Goal: Task Accomplishment & Management: Manage account settings

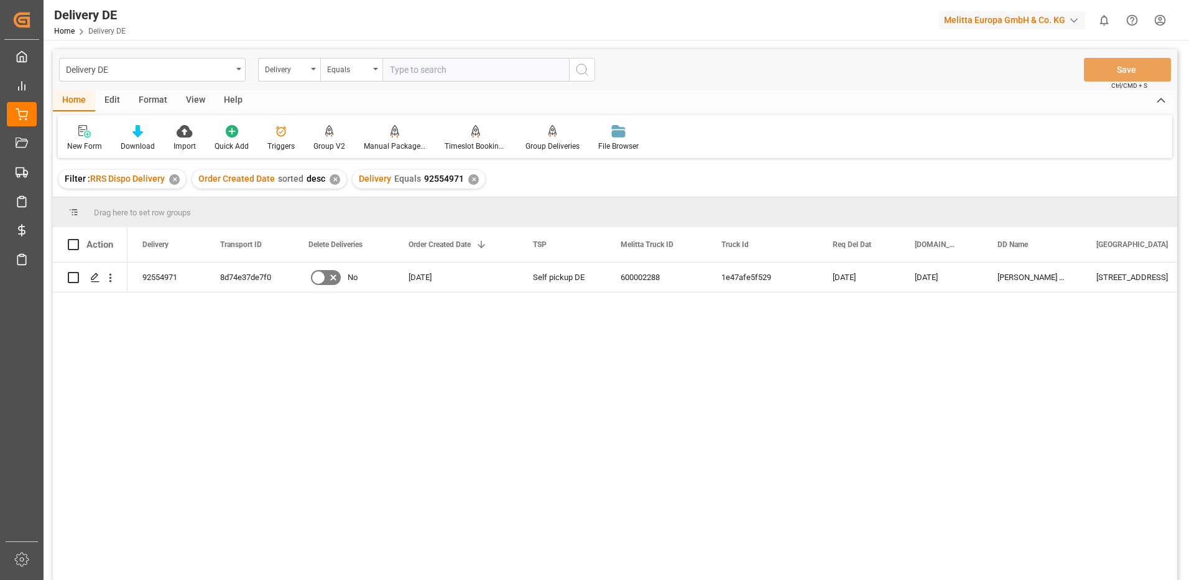
click at [425, 73] on input "text" at bounding box center [475, 70] width 187 height 24
click at [467, 172] on div "Delivery Equals 92554971 ✕" at bounding box center [419, 179] width 132 height 19
click at [470, 178] on div "✕" at bounding box center [473, 179] width 11 height 11
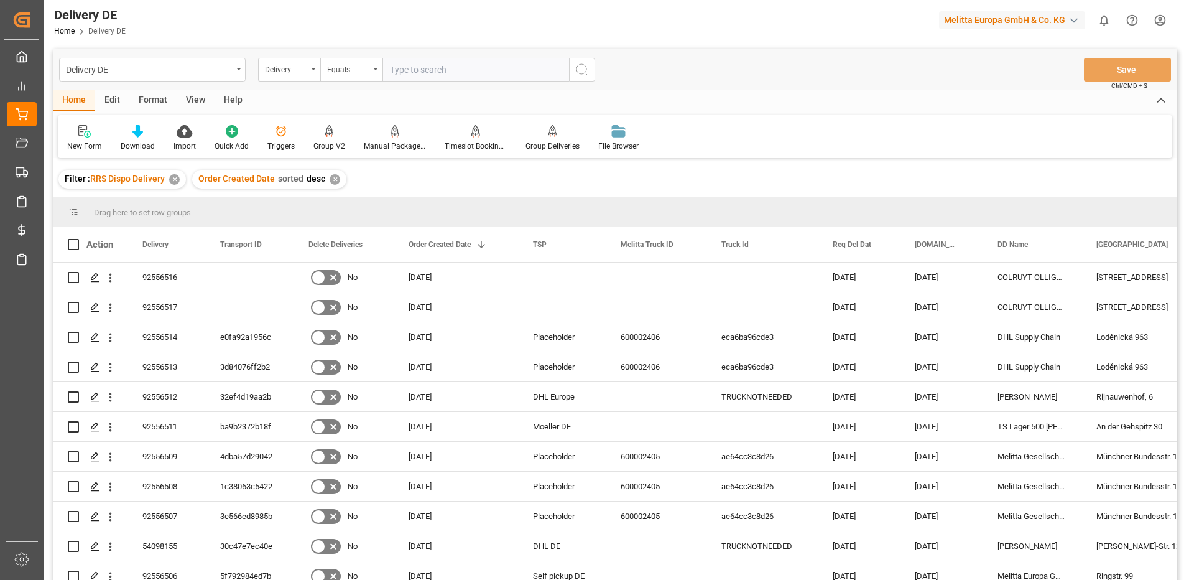
click at [408, 67] on input "text" at bounding box center [475, 70] width 187 height 24
type input "92552568"
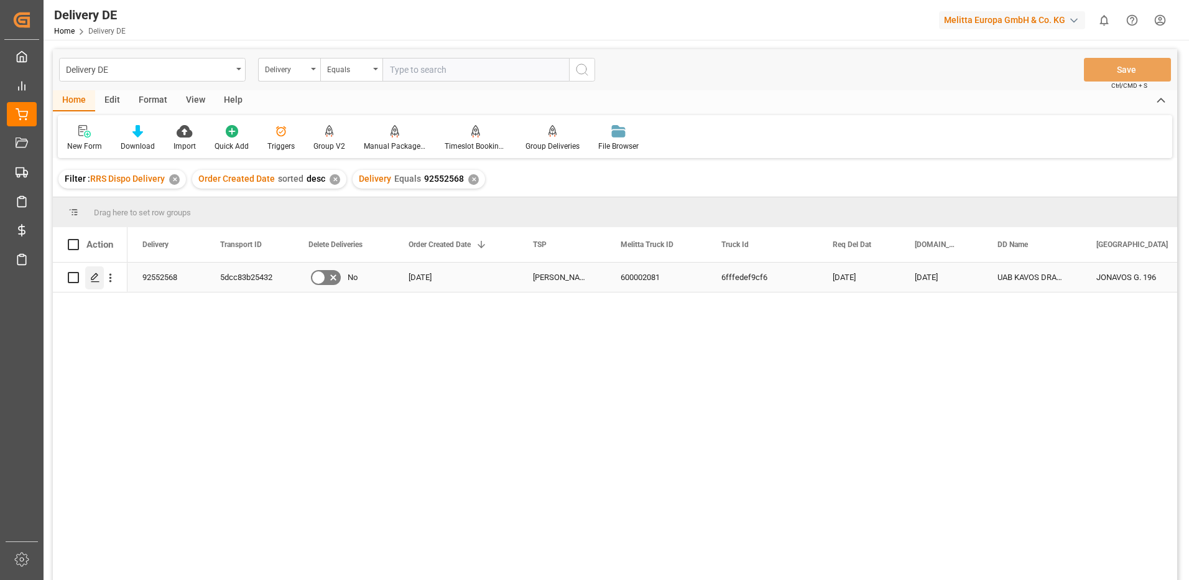
click at [93, 279] on icon "Press SPACE to select this row." at bounding box center [95, 277] width 10 height 10
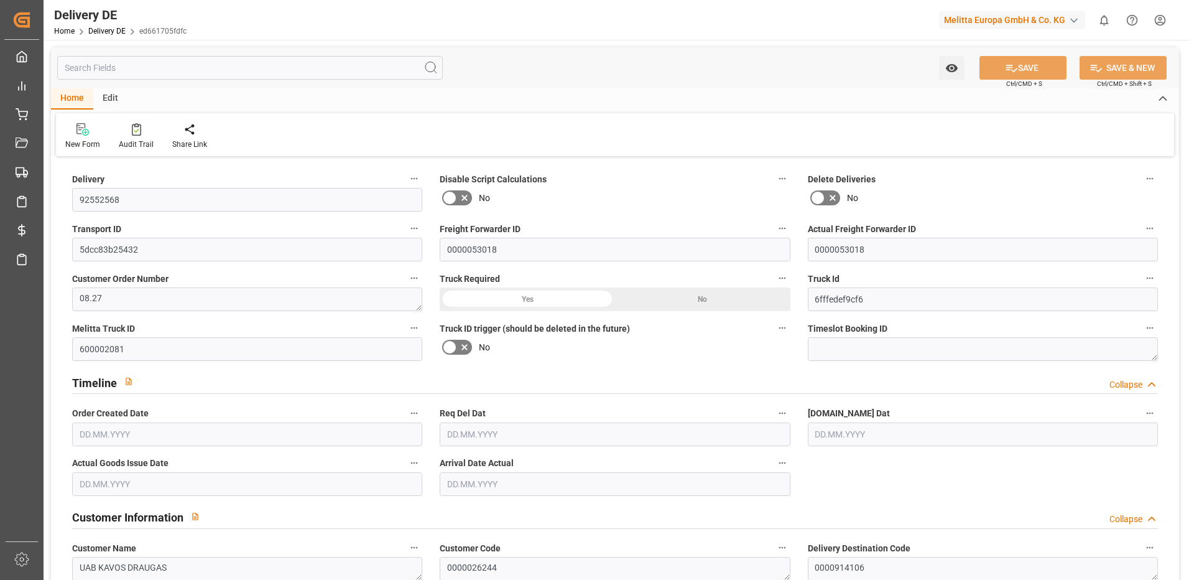
type input "5"
type input "4.5"
type input "770.552"
type input "1024"
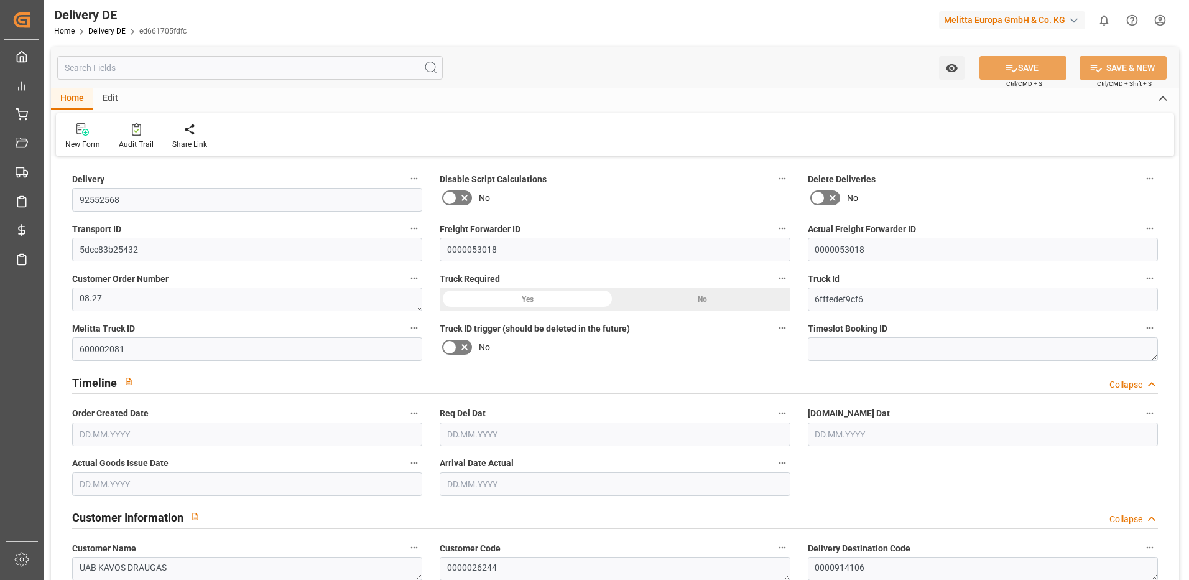
type input "7524.456"
type input "[DATE]"
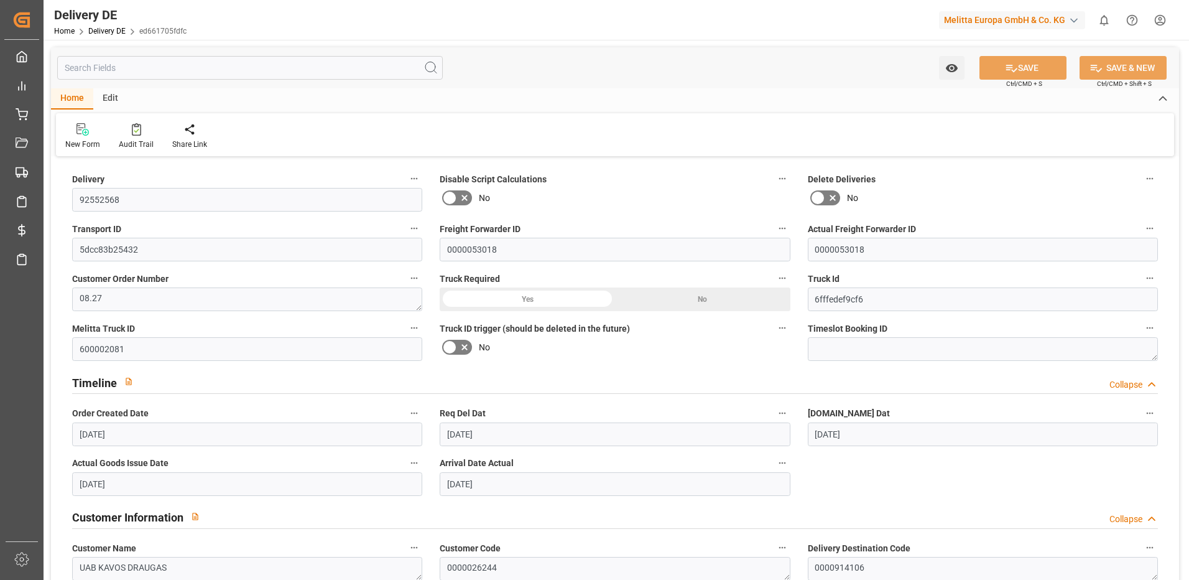
type input "[DATE]"
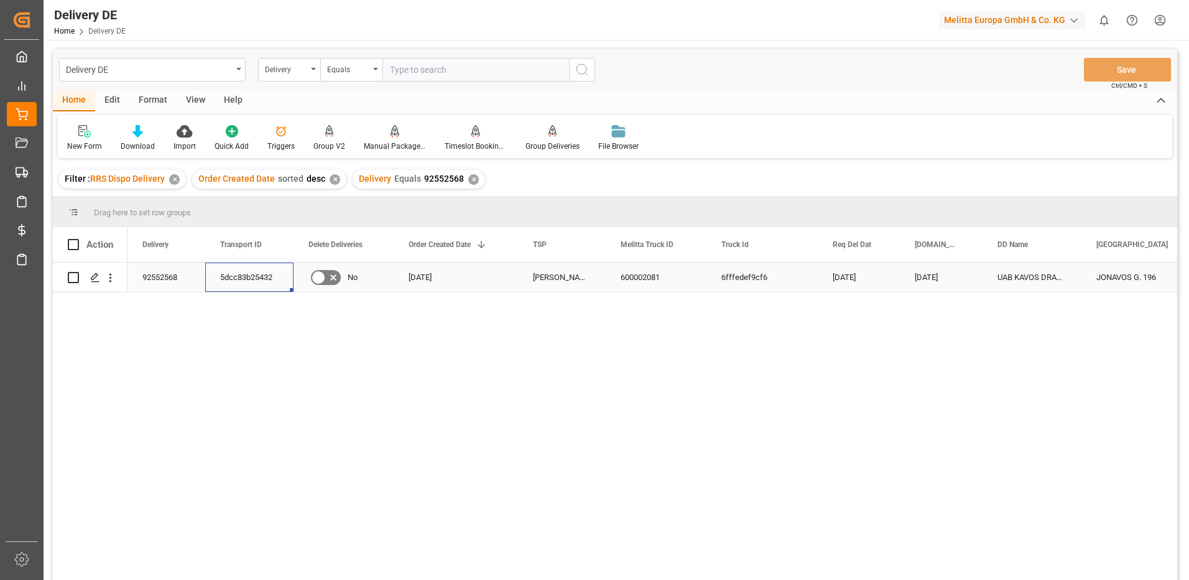
click at [267, 283] on div "5dcc83b25432" at bounding box center [249, 276] width 88 height 29
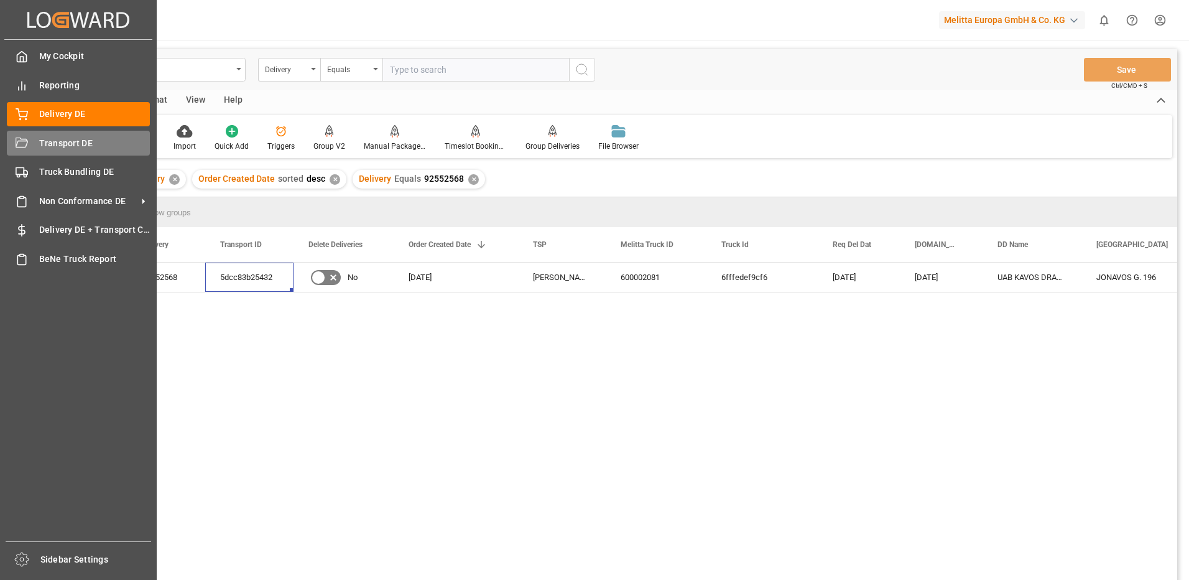
click at [22, 146] on icon at bounding box center [22, 143] width 12 height 12
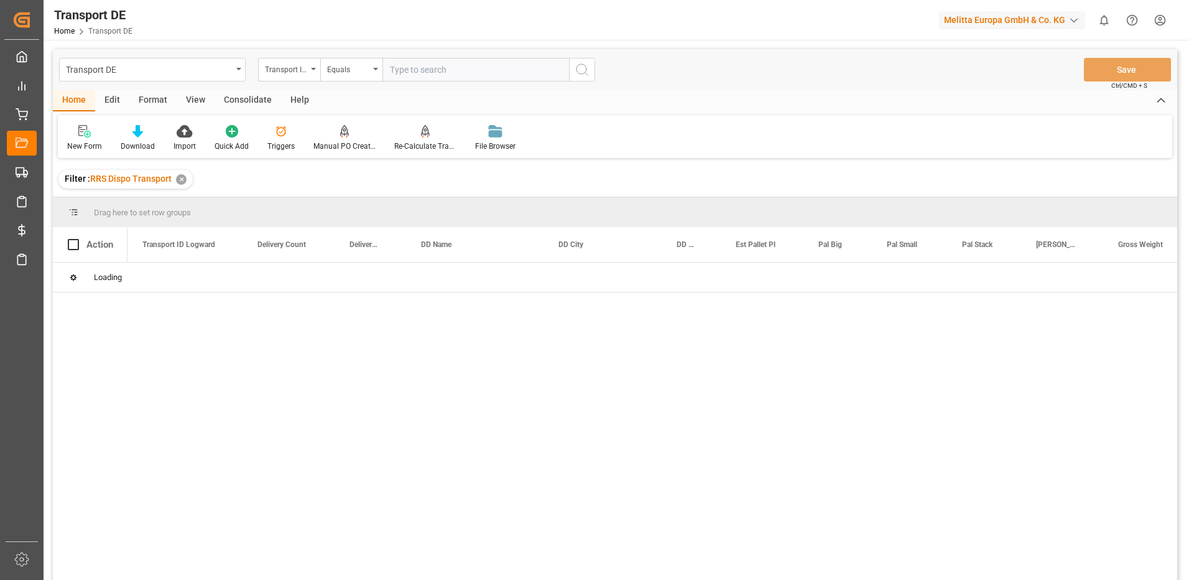
click at [435, 71] on input "text" at bounding box center [475, 70] width 187 height 24
paste input "5dcc83b25432"
type input "5dcc83b25432"
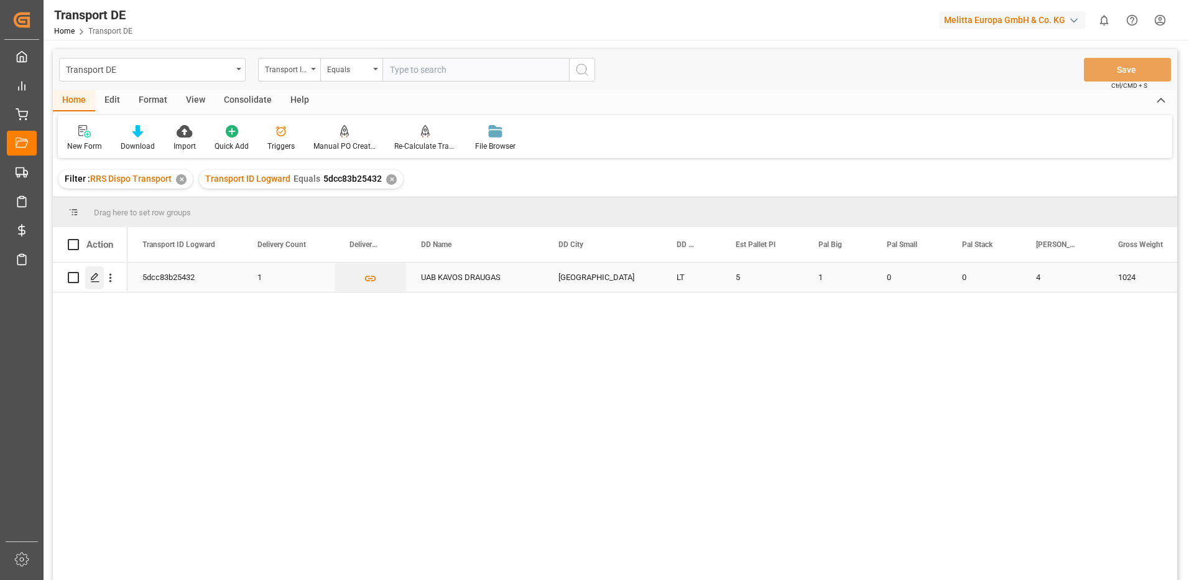
click at [95, 282] on icon "Press SPACE to select this row." at bounding box center [95, 277] width 10 height 10
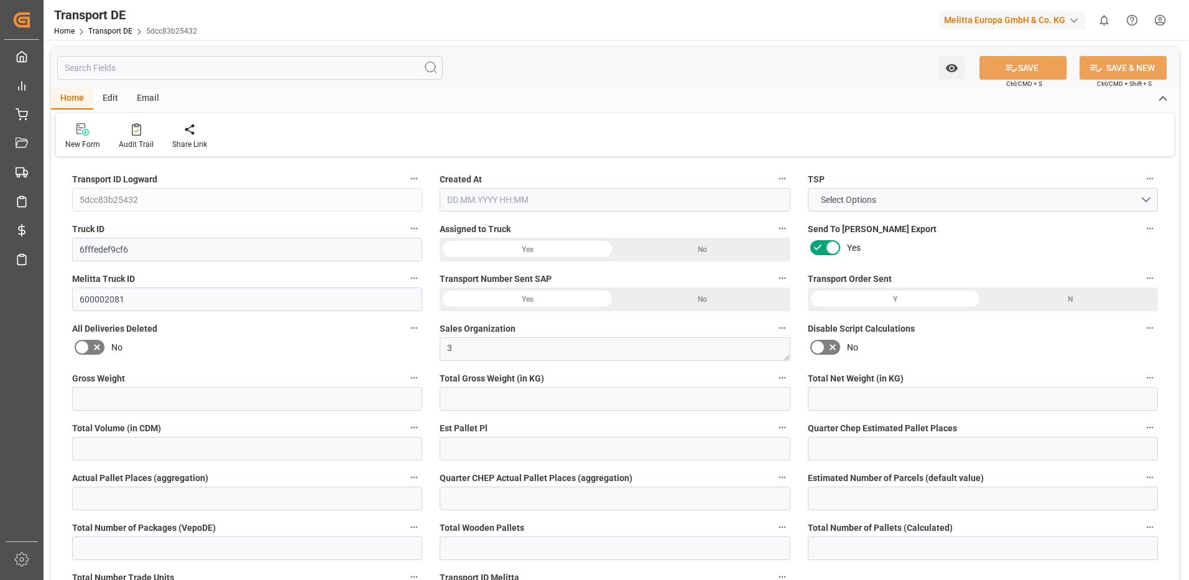
type input "1024"
type input "898.505"
type input "770.552"
type input "7524.456"
type input "5"
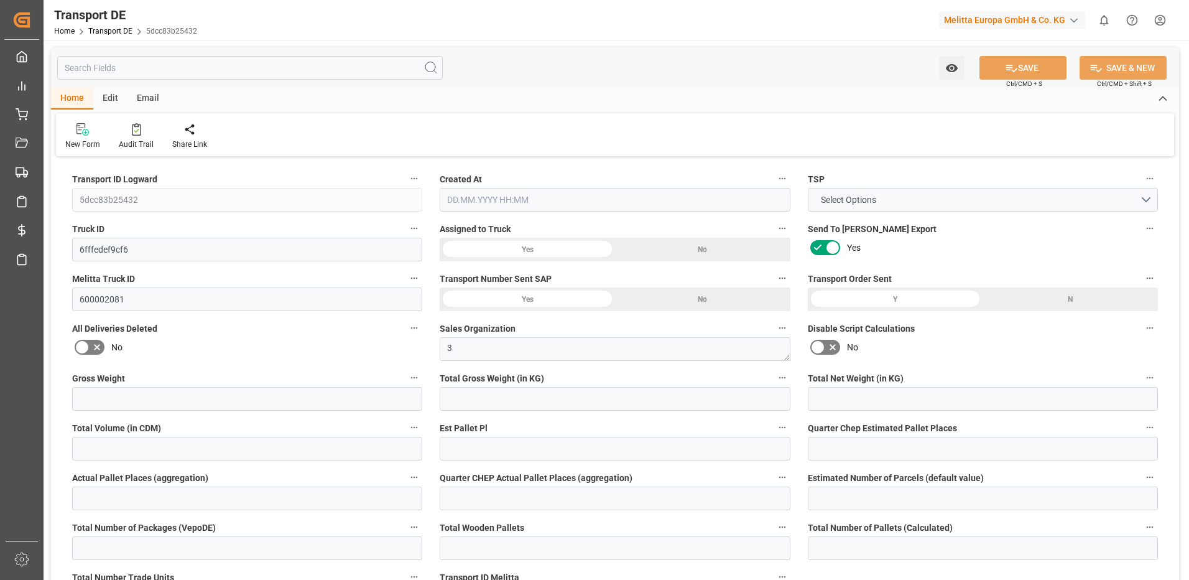
type input "0"
type input "4.5"
type input "0"
type input "1"
type input "5"
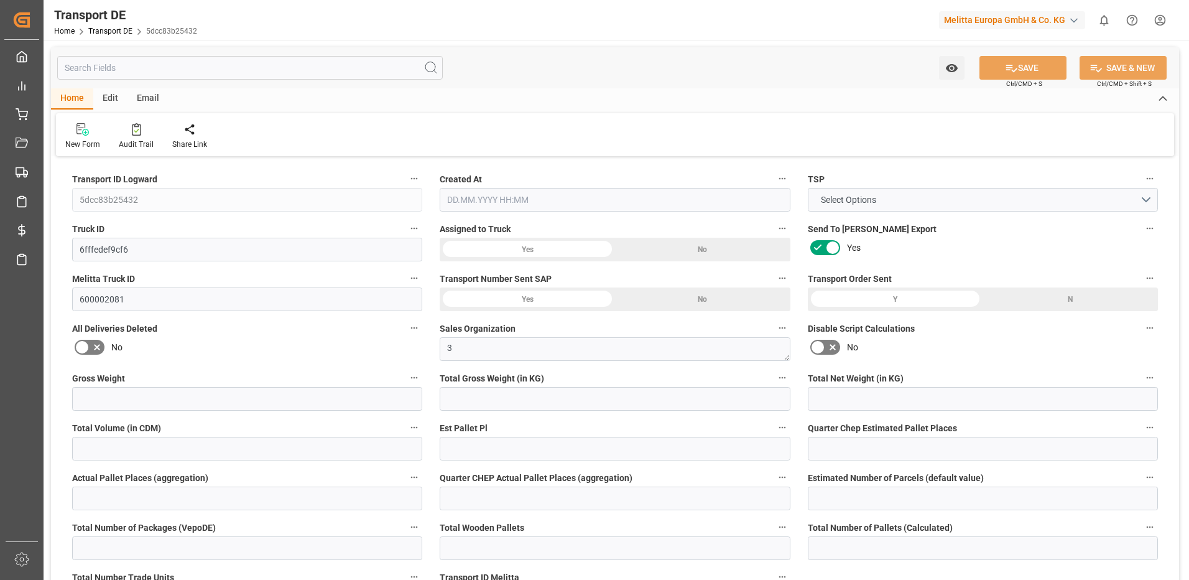
type input "5"
type input "1"
type input "102"
type input "0"
type input "482.04"
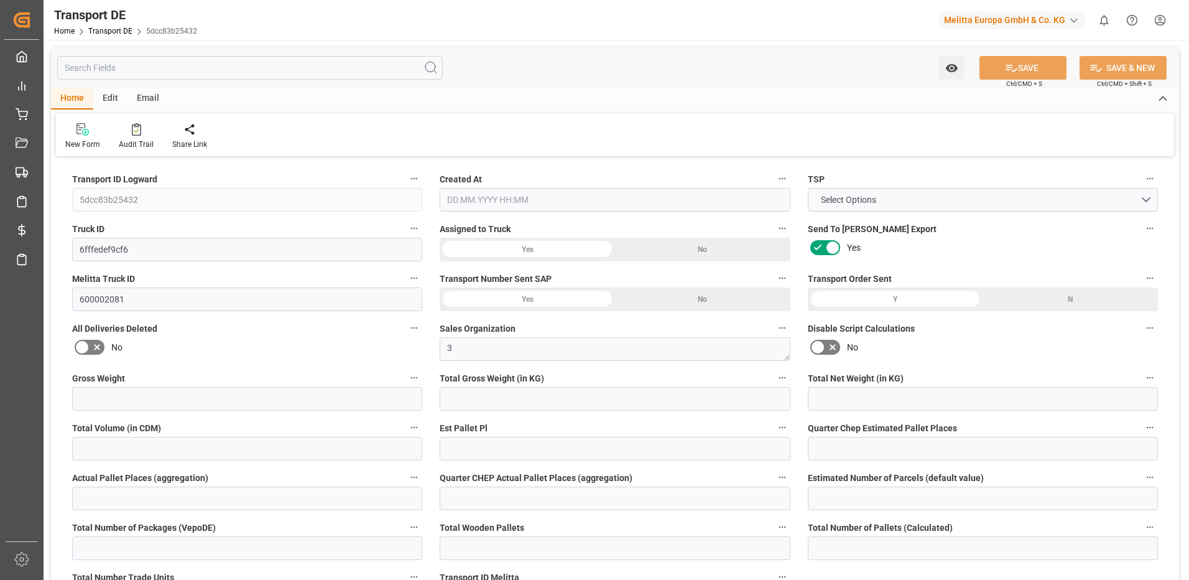
type input "134.534"
type input "482.04"
type input "44"
type input "1"
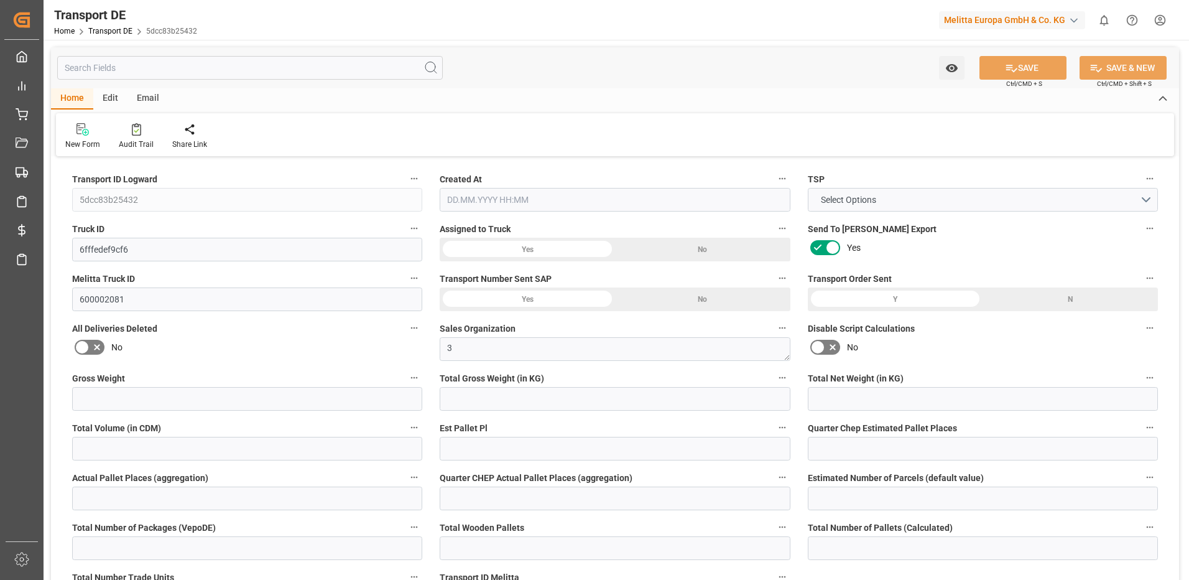
type input "4"
type input "0"
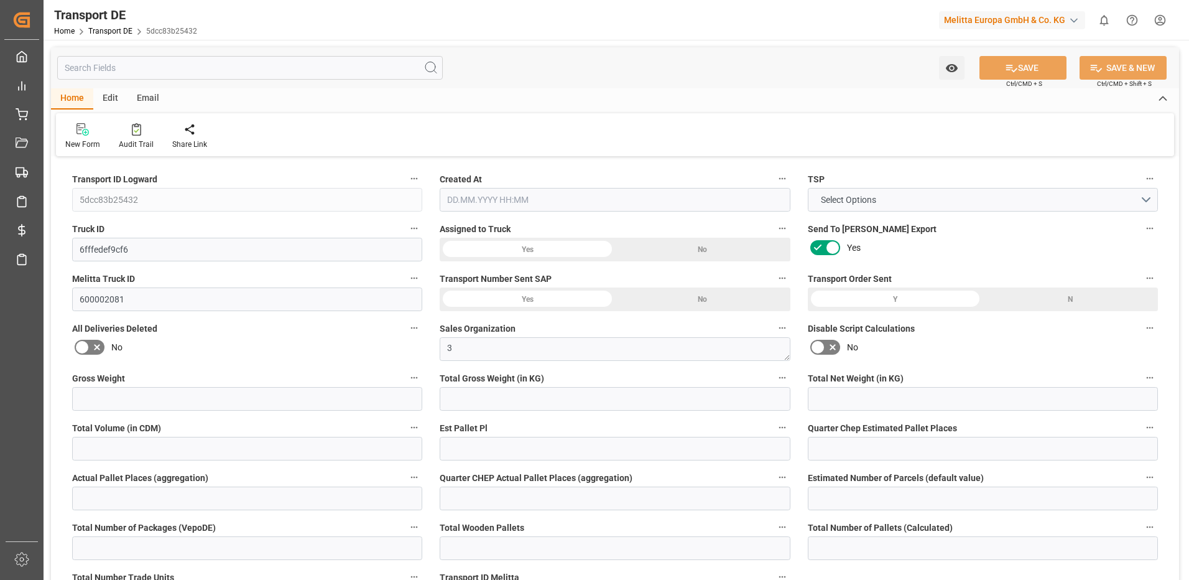
type input "0"
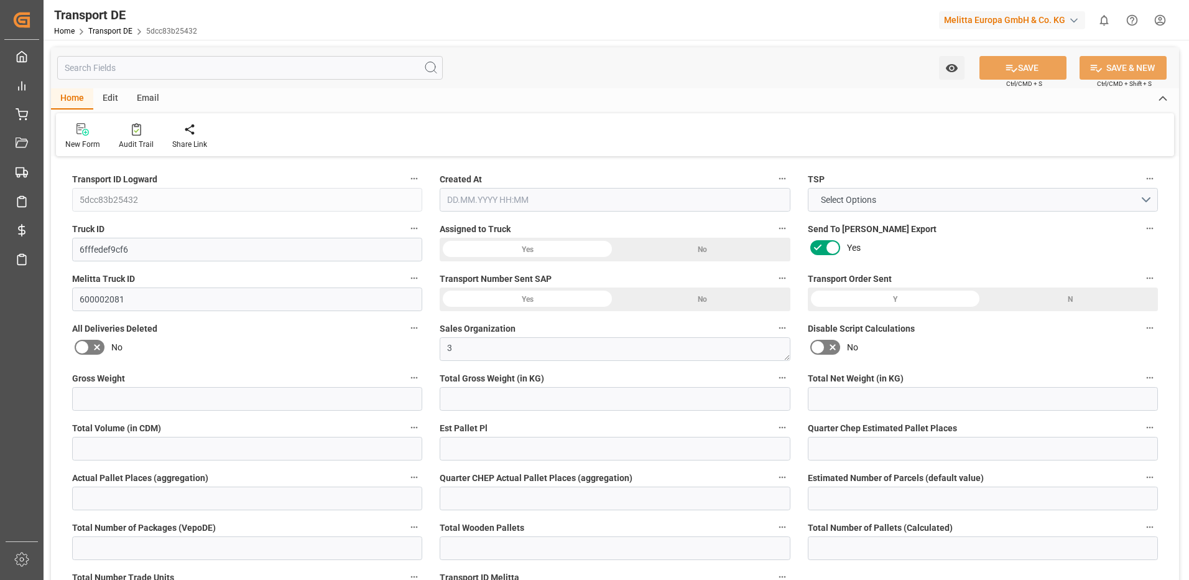
type input "0"
type input "898.505"
type input "4710.8598"
type input "21"
type input "35"
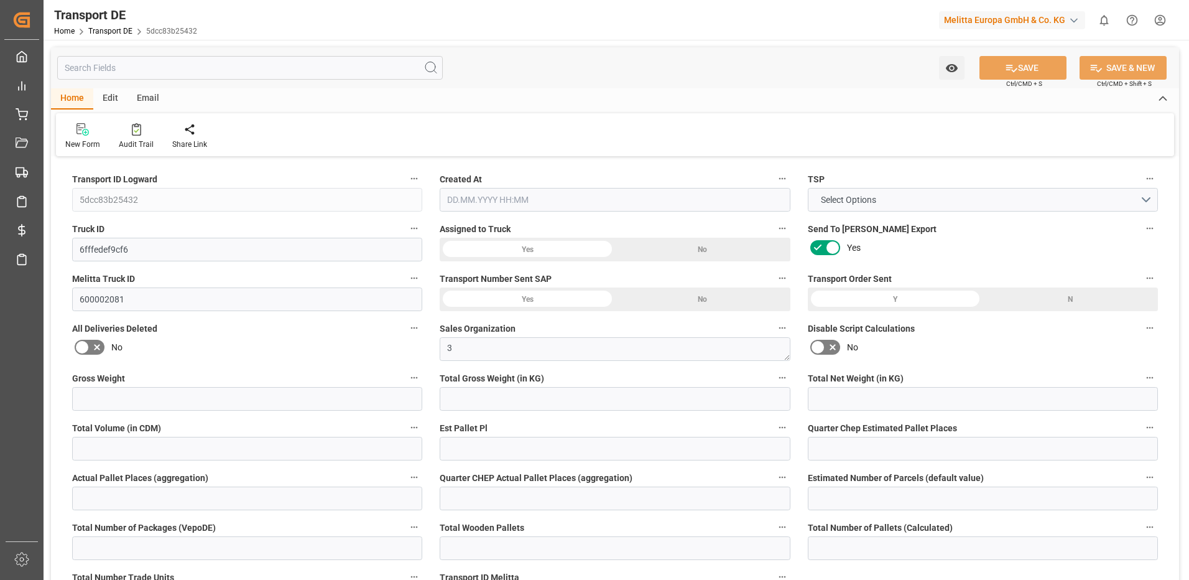
type input "1"
type input "0"
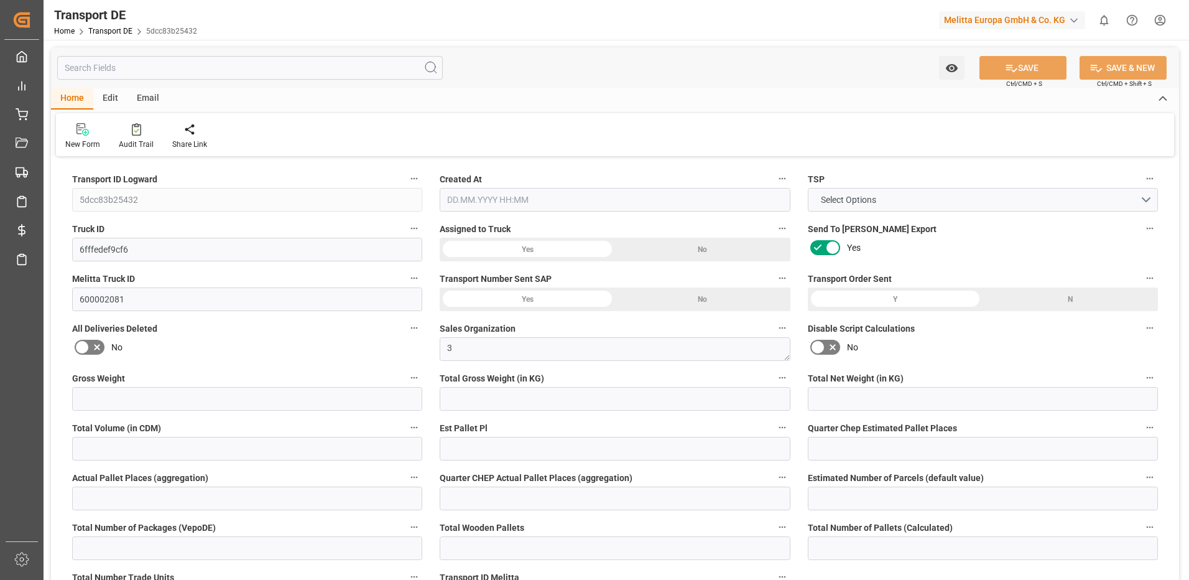
type input "0"
type input "1"
type input "4"
type input "0"
type input "118"
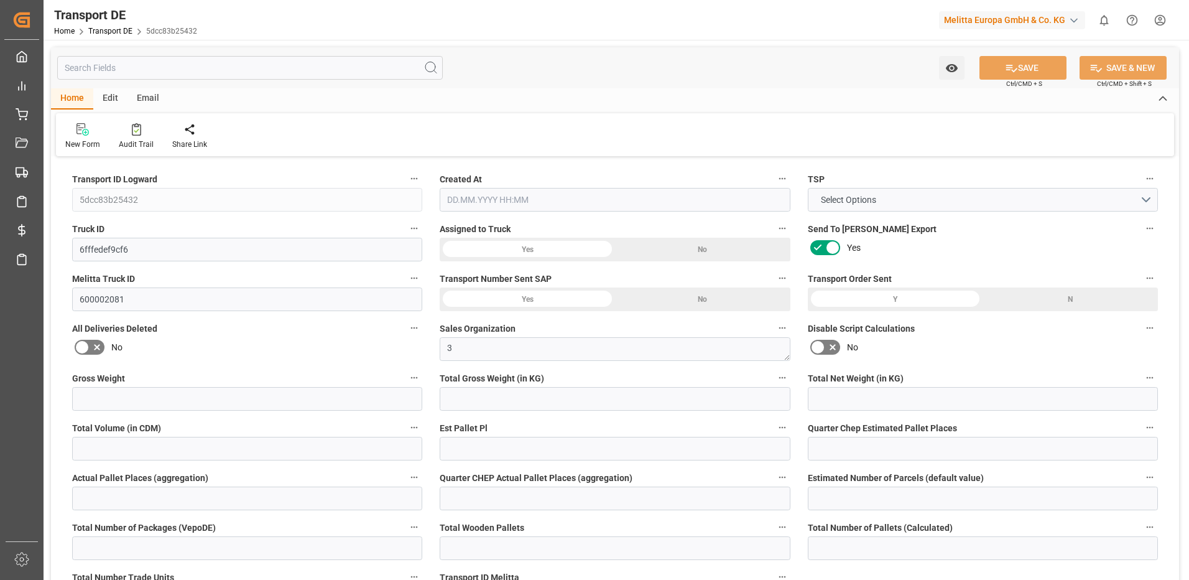
type input "616.574"
type input "482.04"
type input "[DATE] 14:03"
type input "[DATE]"
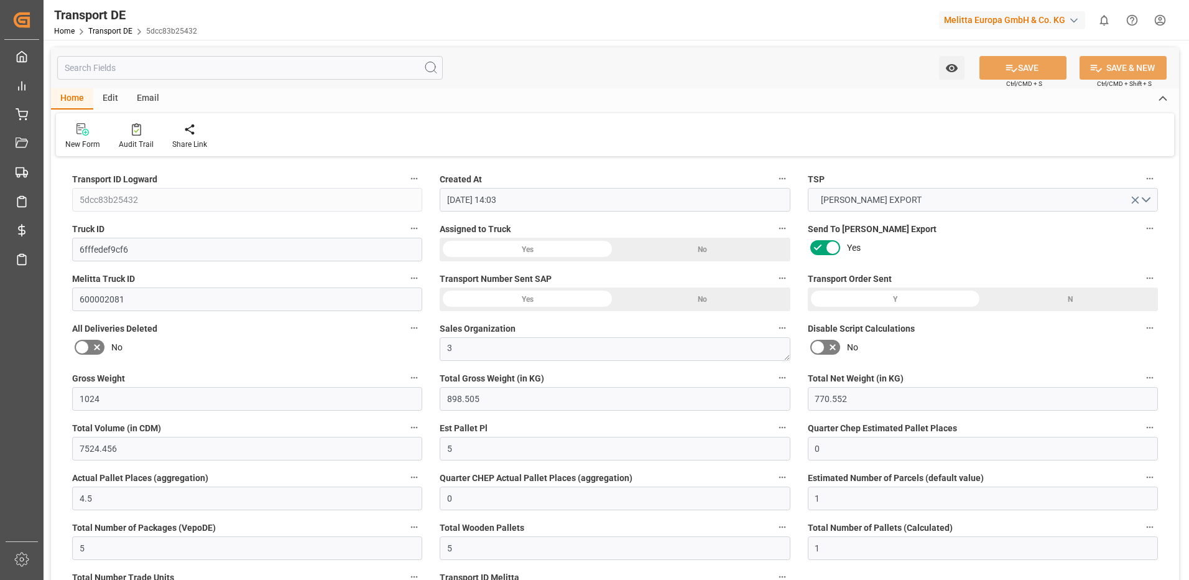
type input "[DATE]"
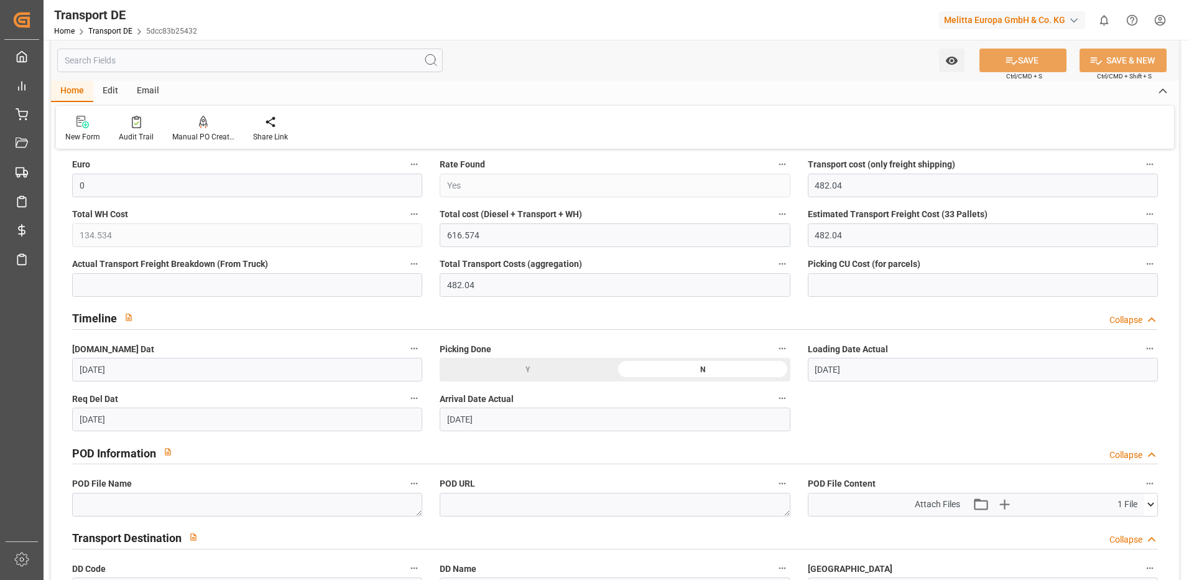
scroll to position [560, 0]
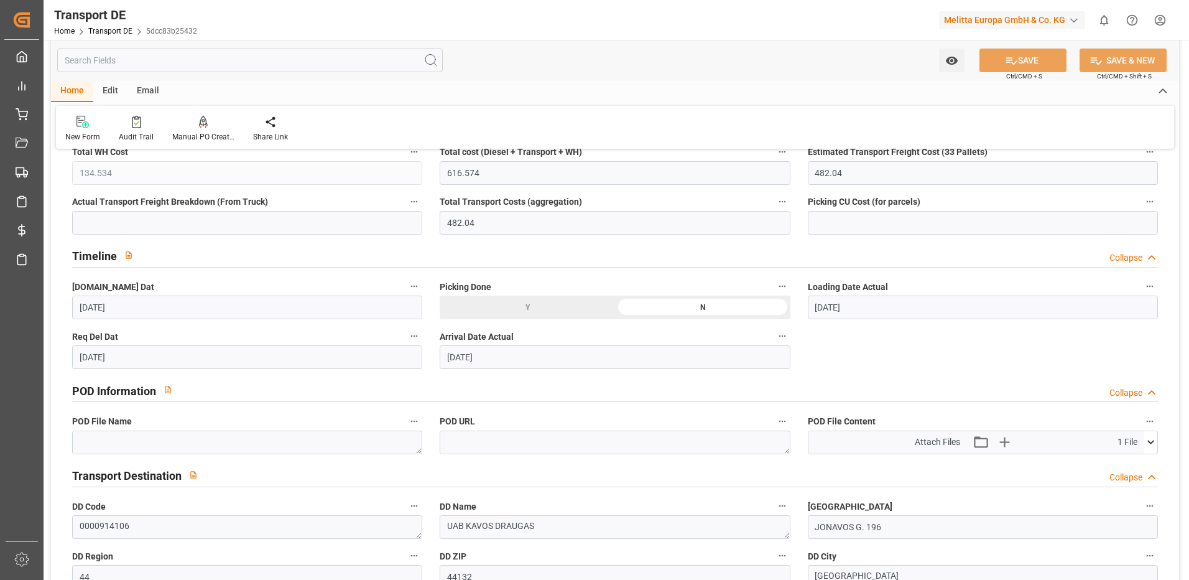
click at [1154, 437] on icon at bounding box center [1150, 441] width 13 height 13
click at [1144, 464] on icon at bounding box center [1143, 465] width 13 height 13
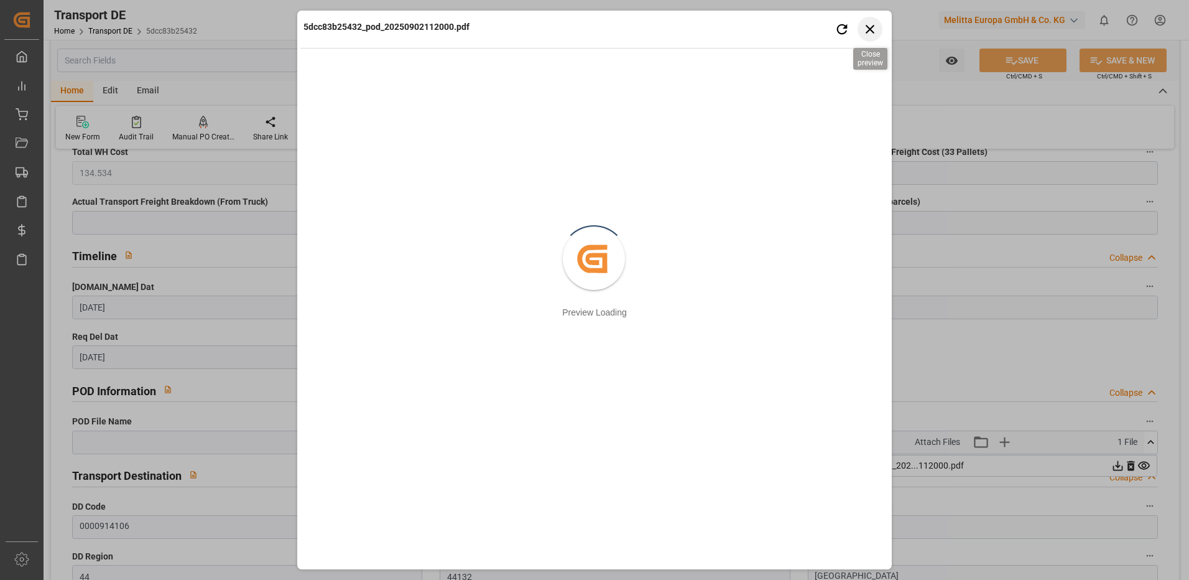
click at [865, 34] on icon "button" at bounding box center [871, 29] width 16 height 16
